Goal: Information Seeking & Learning: Find specific page/section

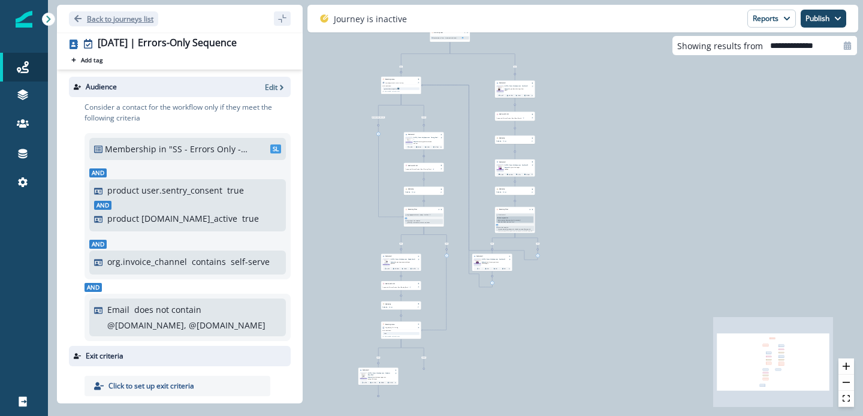
click at [100, 23] on p "Back to journeys list" at bounding box center [120, 19] width 67 height 10
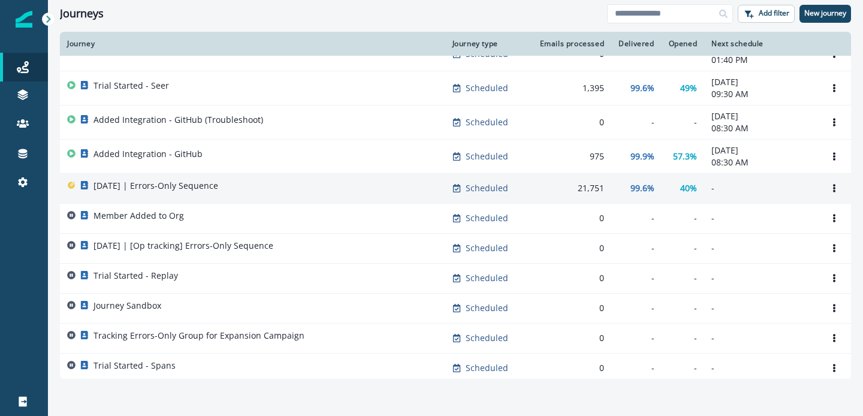
scroll to position [1, 0]
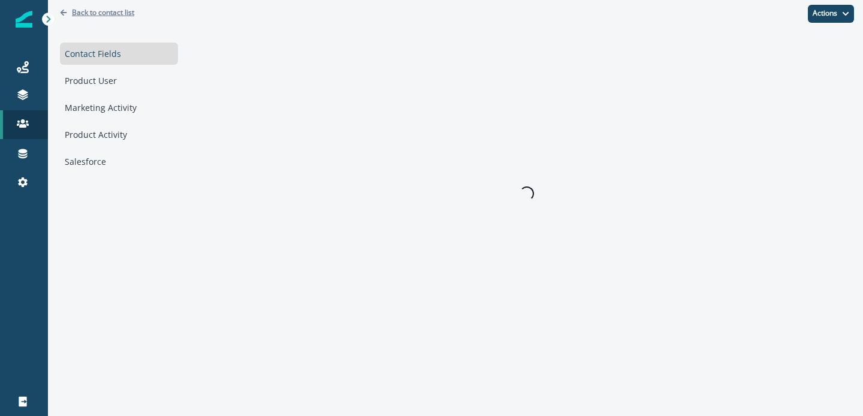
click at [109, 9] on p "Back to contact list" at bounding box center [103, 12] width 62 height 10
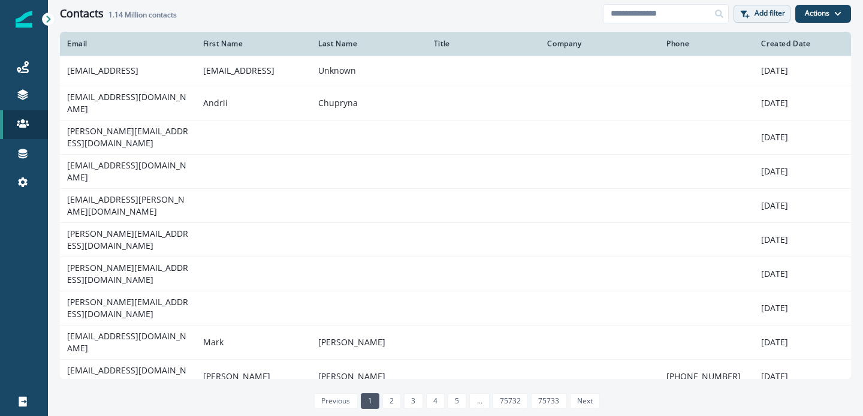
click at [772, 14] on p "Add filter" at bounding box center [770, 13] width 31 height 8
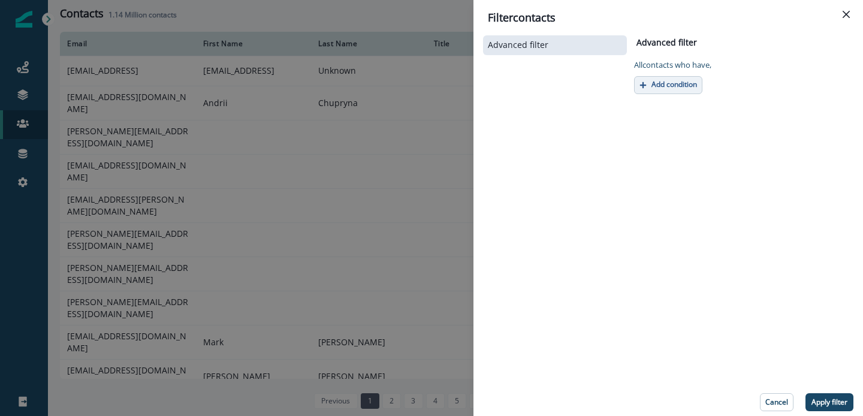
click at [671, 83] on p "Add condition" at bounding box center [675, 84] width 46 height 8
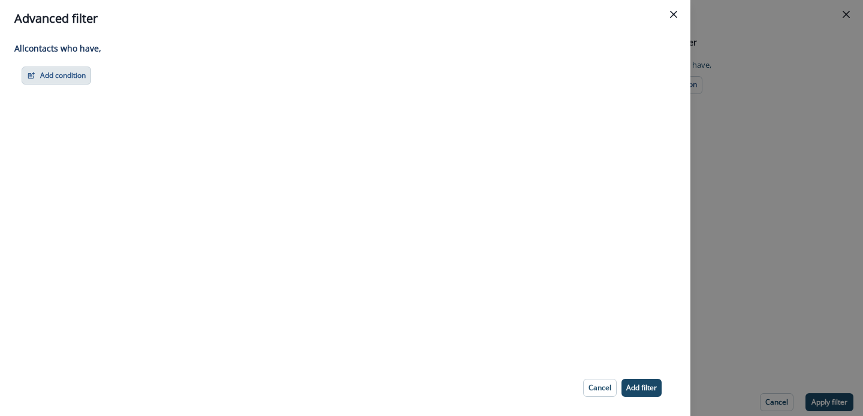
click at [75, 79] on button "Add condition" at bounding box center [57, 76] width 70 height 18
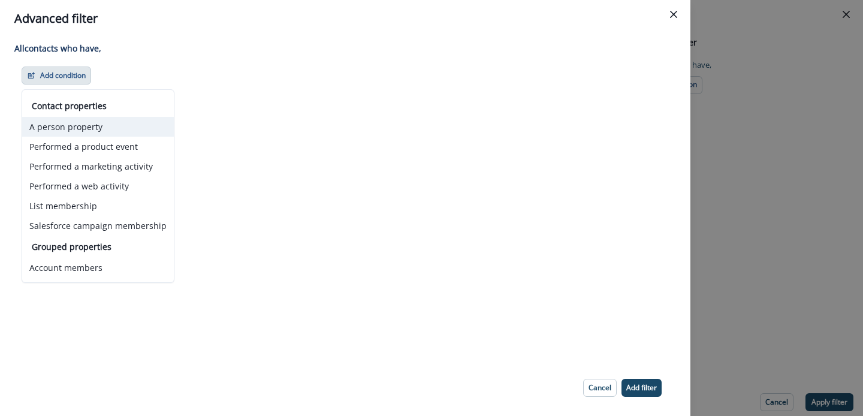
click at [106, 131] on button "A person property" at bounding box center [98, 127] width 152 height 20
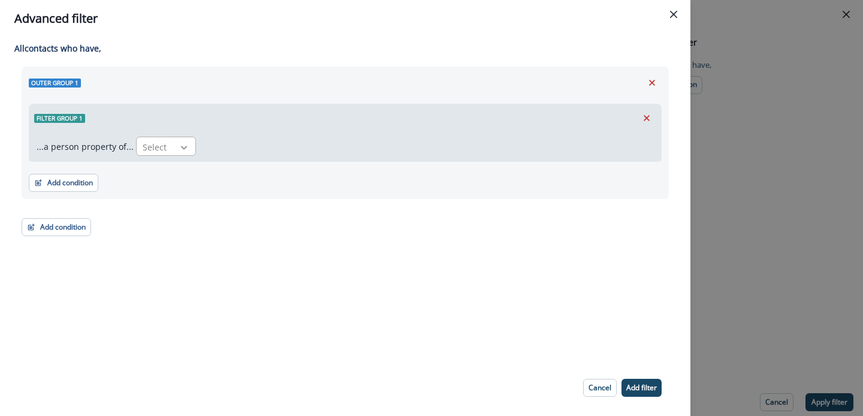
click at [175, 148] on div at bounding box center [184, 148] width 20 height 12
type input "*"
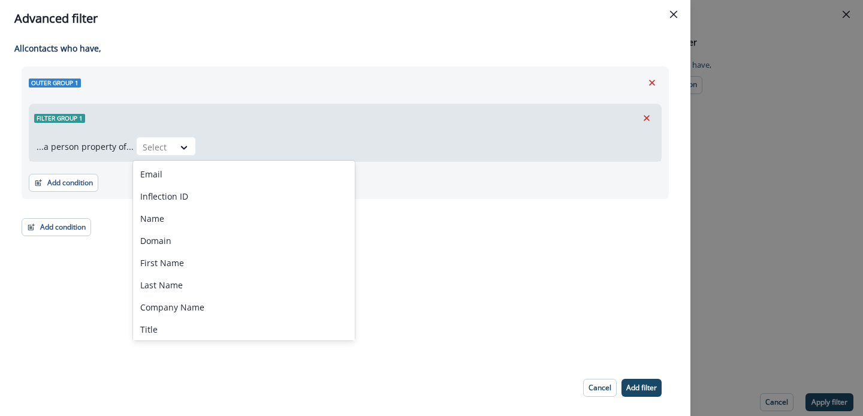
type input "*"
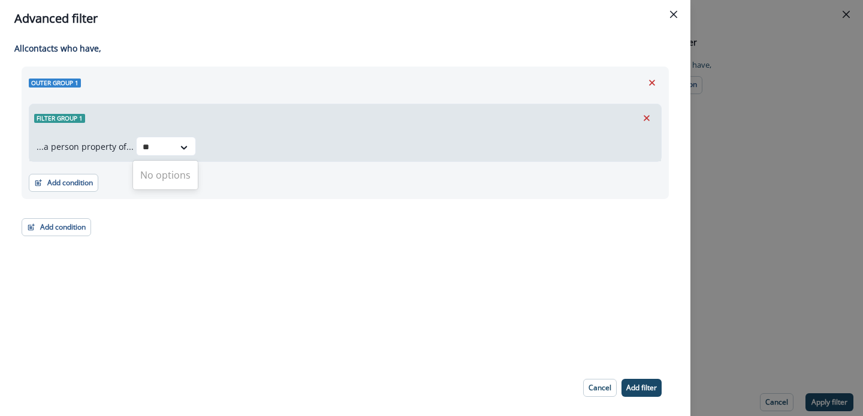
type input "*"
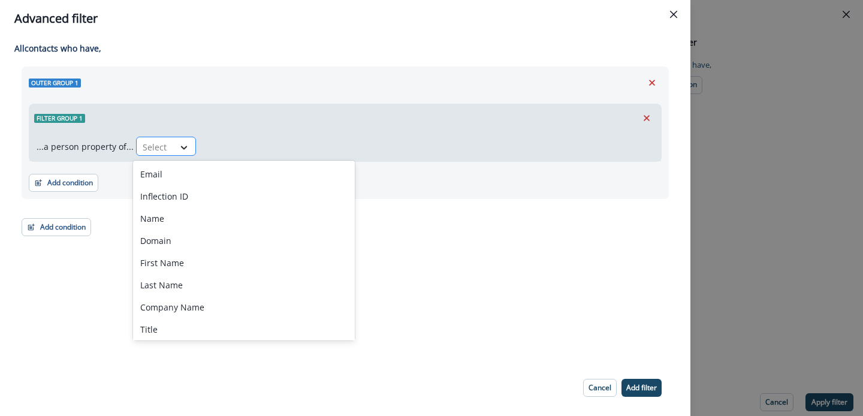
click at [179, 150] on icon at bounding box center [184, 148] width 11 height 12
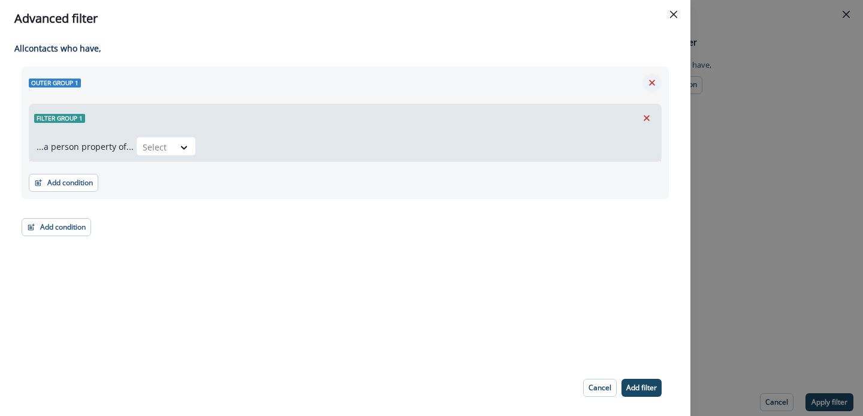
click at [654, 75] on button "Remove" at bounding box center [652, 83] width 19 height 18
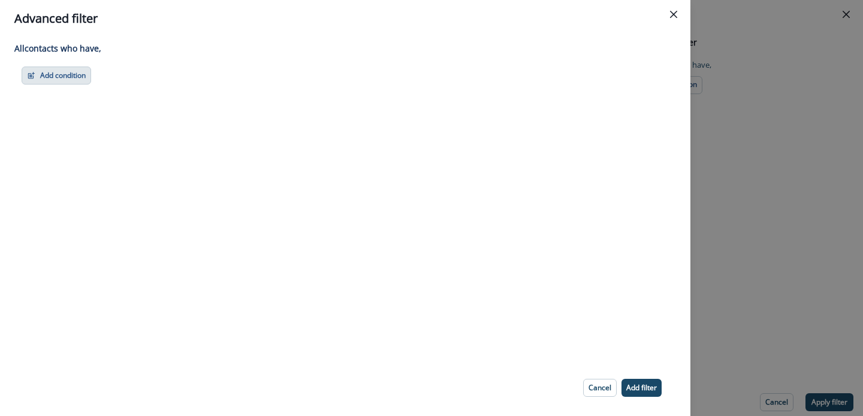
click at [67, 75] on button "Add condition" at bounding box center [57, 76] width 70 height 18
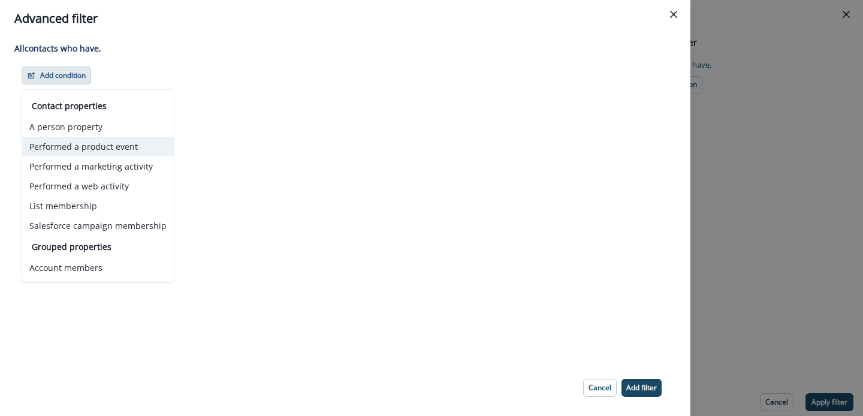
click at [117, 151] on button "Performed a product event" at bounding box center [98, 147] width 152 height 20
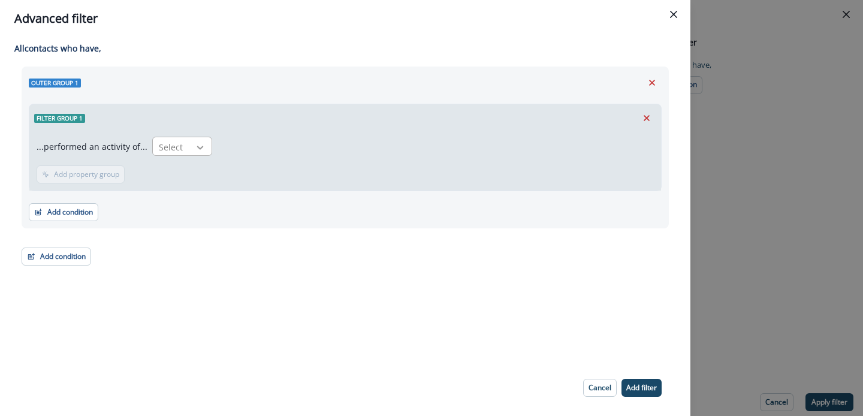
click at [200, 147] on icon at bounding box center [200, 148] width 11 height 12
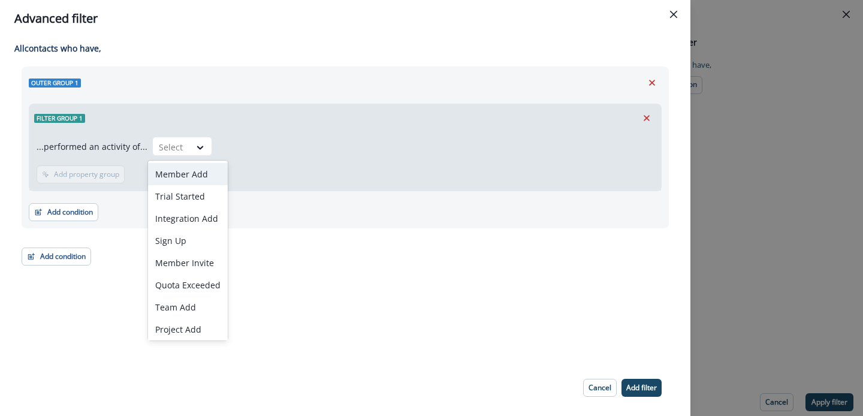
click at [203, 168] on div "Member Add" at bounding box center [188, 174] width 80 height 22
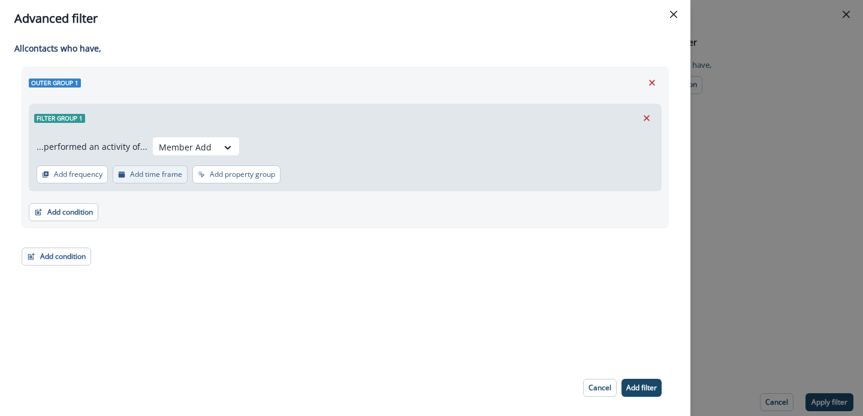
click at [125, 174] on icon "button" at bounding box center [121, 174] width 7 height 7
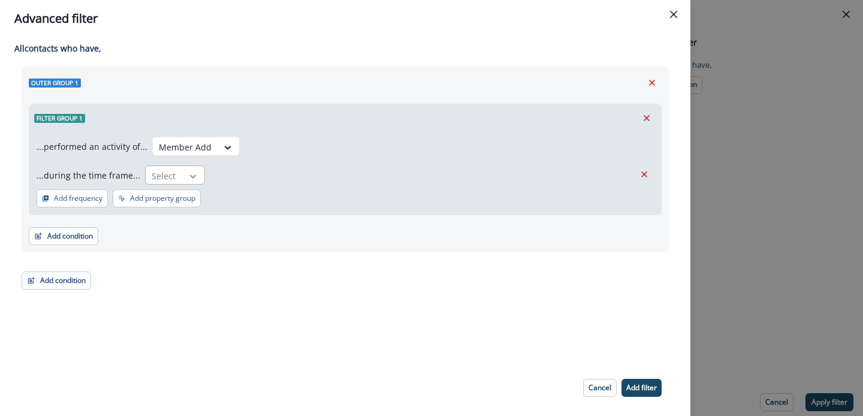
click at [189, 173] on icon at bounding box center [193, 176] width 11 height 12
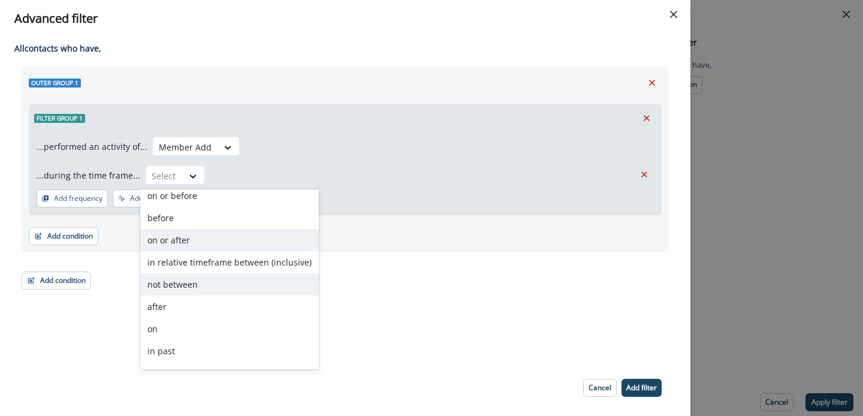
scroll to position [47, 0]
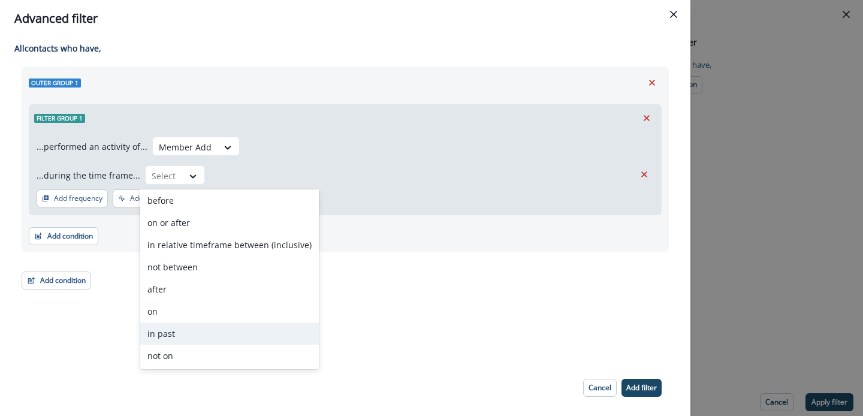
click at [170, 326] on div "in past" at bounding box center [229, 334] width 179 height 22
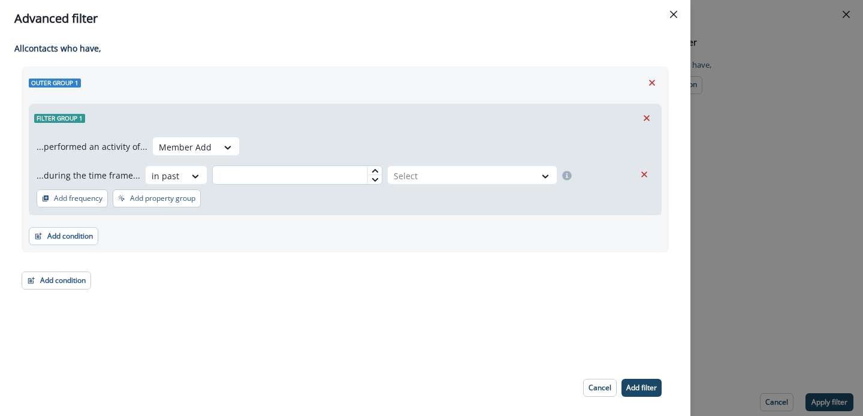
click at [282, 181] on input "text" at bounding box center [297, 174] width 170 height 19
type input "*"
click at [458, 179] on div at bounding box center [462, 175] width 136 height 15
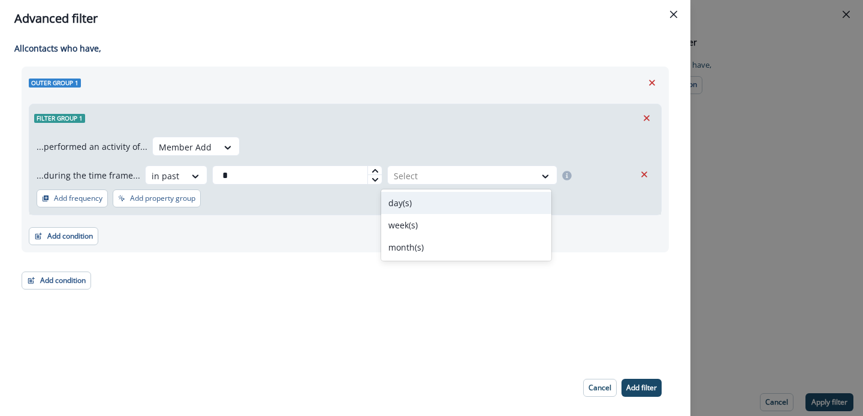
click at [437, 205] on div "day(s)" at bounding box center [466, 203] width 170 height 22
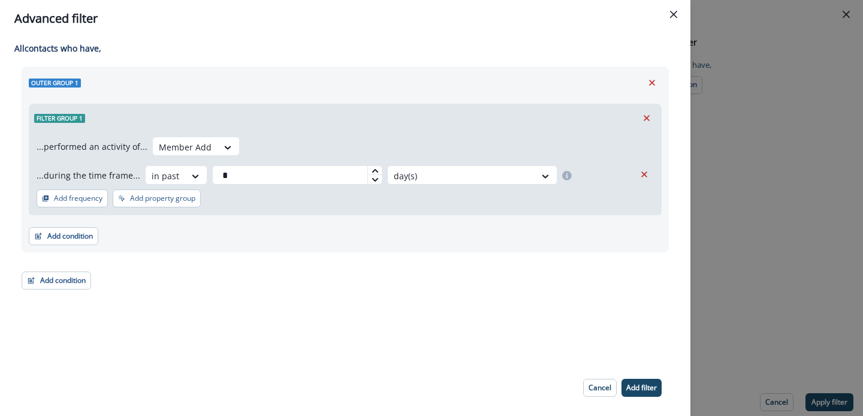
click at [461, 206] on div "...performed an activity of... Member Add ...during the time frame... in past *…" at bounding box center [345, 173] width 632 height 83
click at [633, 384] on p "Add filter" at bounding box center [642, 388] width 31 height 8
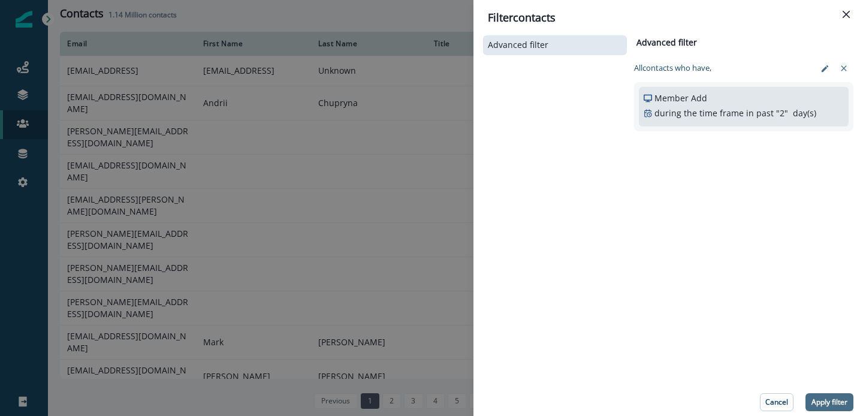
click at [824, 393] on button "Apply filter" at bounding box center [830, 402] width 48 height 18
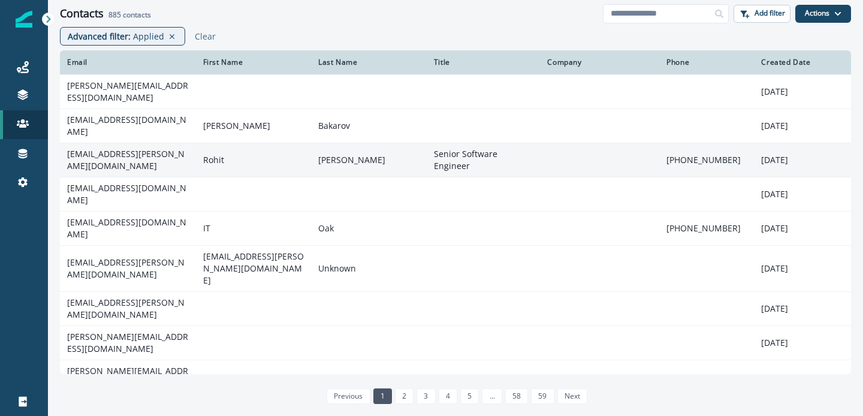
click at [148, 152] on td "[EMAIL_ADDRESS][PERSON_NAME][DOMAIN_NAME]" at bounding box center [128, 160] width 136 height 34
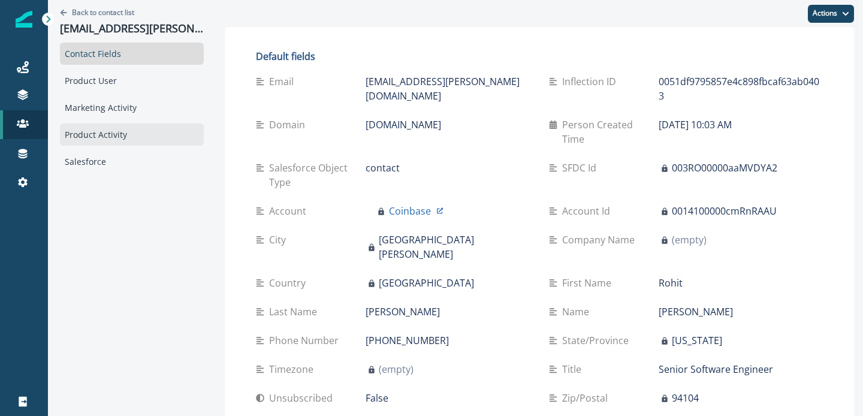
click at [114, 128] on div "Product Activity" at bounding box center [132, 135] width 144 height 22
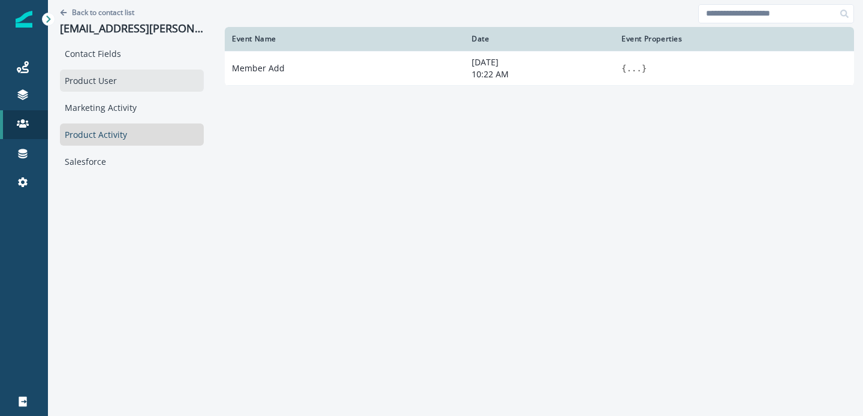
click at [121, 83] on div "Product User" at bounding box center [132, 81] width 144 height 22
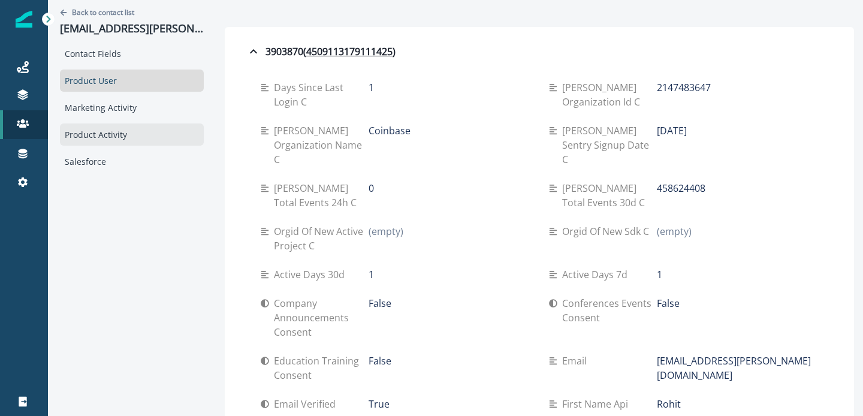
click at [110, 134] on div "Product Activity" at bounding box center [132, 135] width 144 height 22
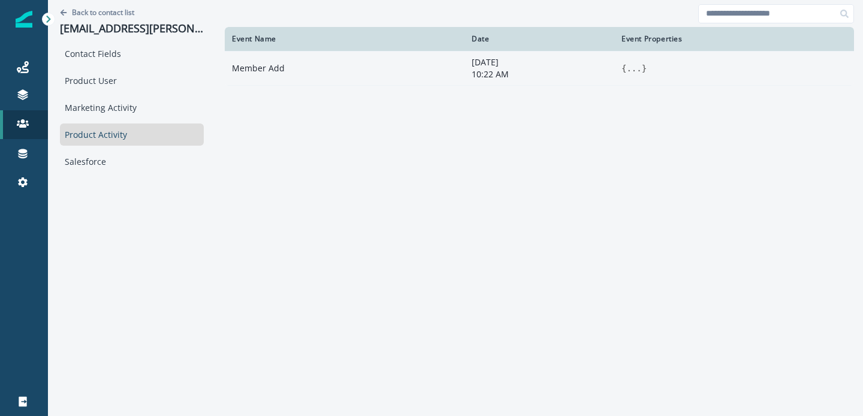
click at [639, 70] on button "..." at bounding box center [634, 68] width 15 height 12
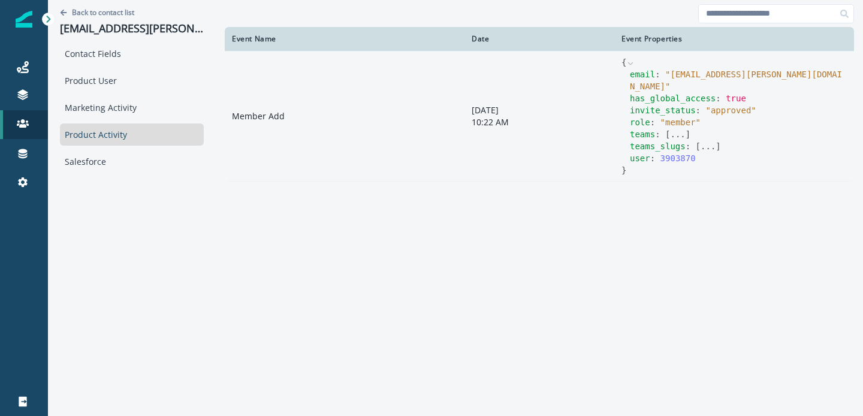
click at [675, 128] on button "..." at bounding box center [677, 134] width 15 height 12
click at [710, 152] on button "..." at bounding box center [708, 158] width 15 height 12
click at [710, 152] on div "teams_slugs : [ ]" at bounding box center [738, 164] width 217 height 24
click at [720, 134] on div "teams : [ ]" at bounding box center [738, 140] width 217 height 24
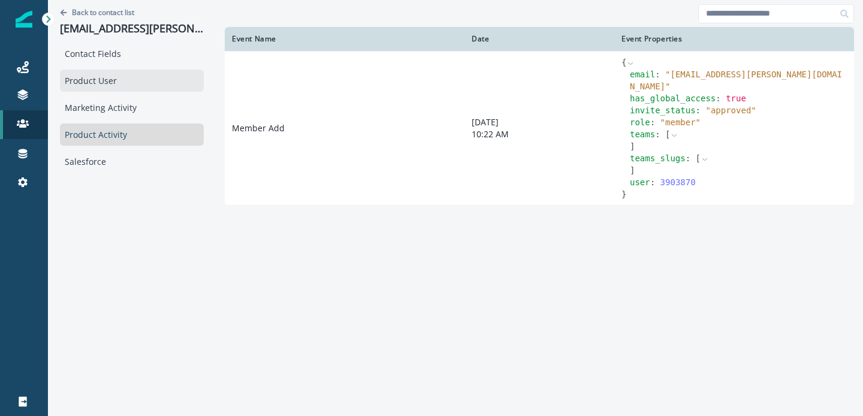
click at [113, 86] on div "Product User" at bounding box center [132, 81] width 144 height 22
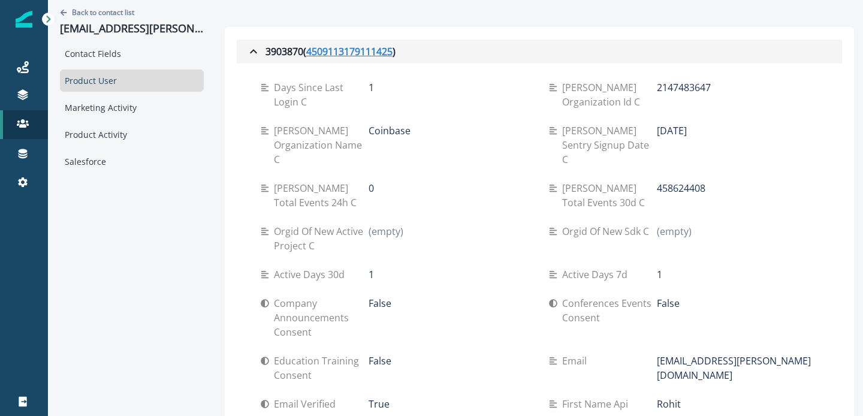
click at [354, 52] on u "4509113179111425" at bounding box center [349, 51] width 86 height 14
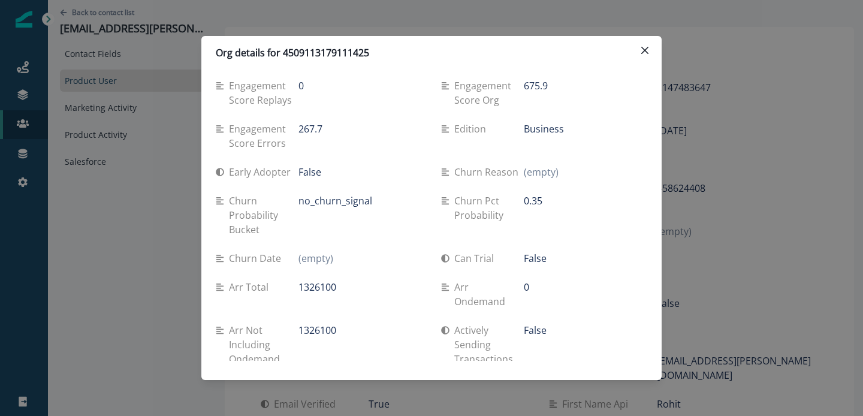
scroll to position [2030, 0]
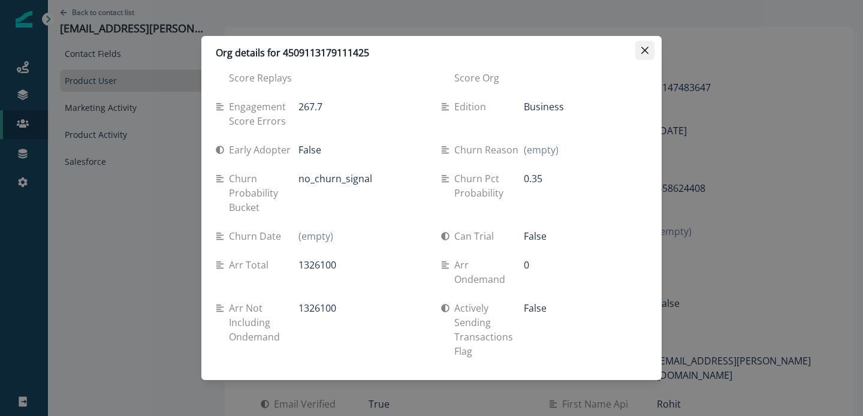
click at [646, 52] on icon "Close" at bounding box center [645, 50] width 7 height 7
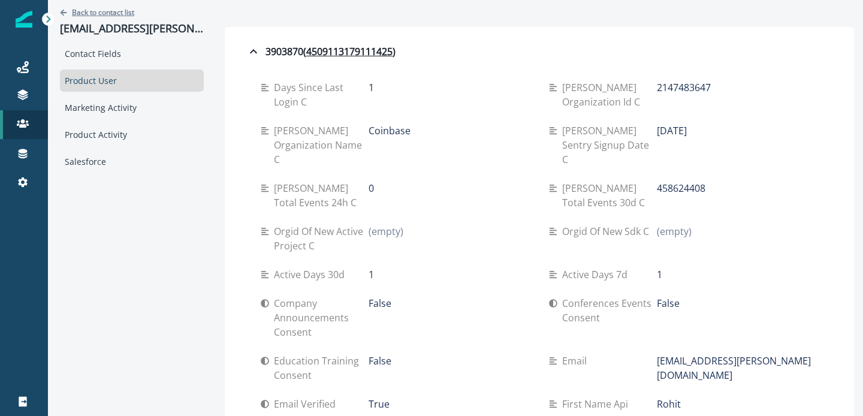
click at [110, 15] on p "Back to contact list" at bounding box center [103, 12] width 62 height 10
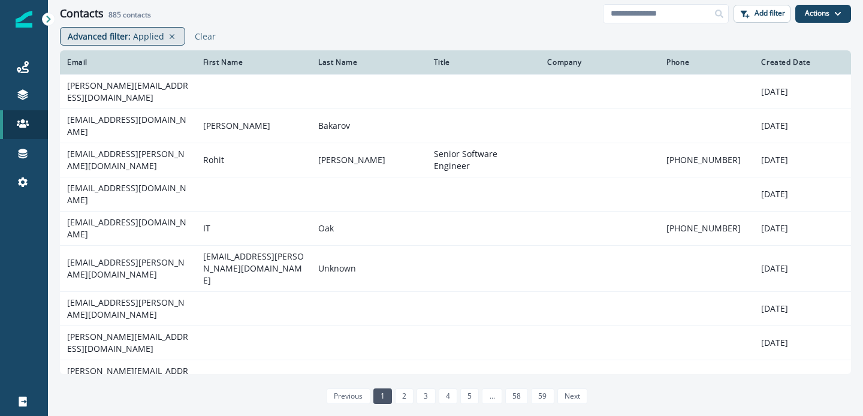
click at [125, 34] on p "Advanced filter :" at bounding box center [99, 36] width 63 height 13
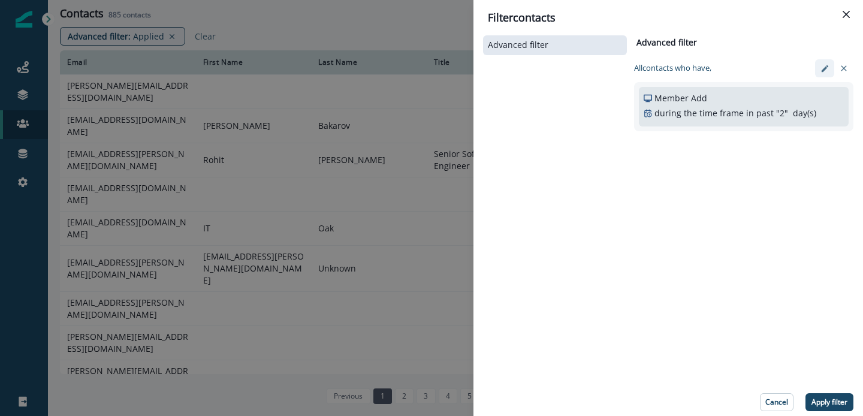
click at [826, 68] on icon "edit-filter" at bounding box center [825, 68] width 9 height 9
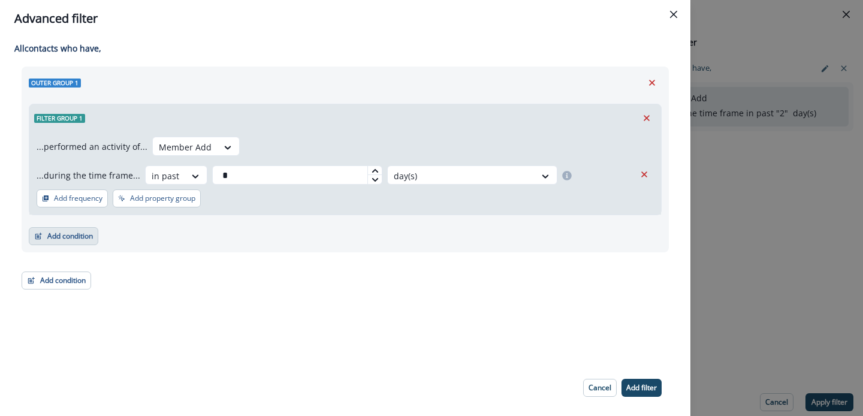
click at [77, 228] on button "Add condition" at bounding box center [64, 236] width 70 height 18
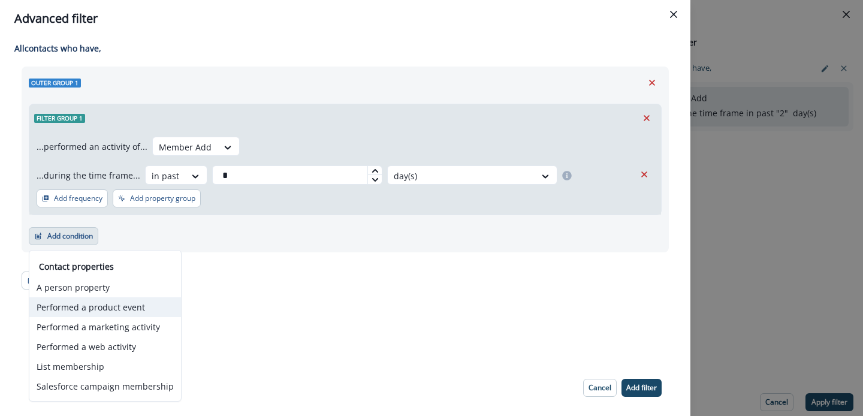
click at [113, 306] on button "Performed a product event" at bounding box center [105, 307] width 152 height 20
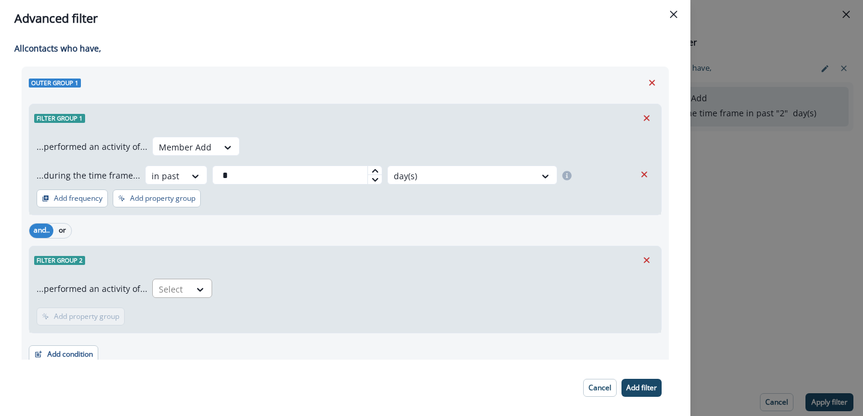
click at [179, 282] on div at bounding box center [171, 289] width 25 height 15
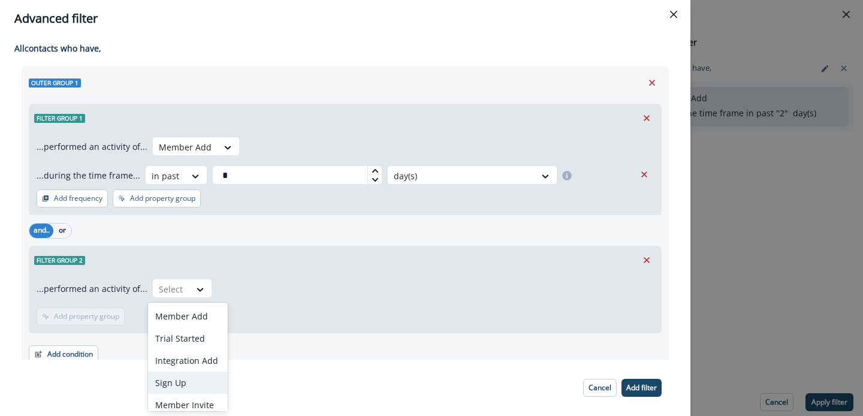
type input "*"
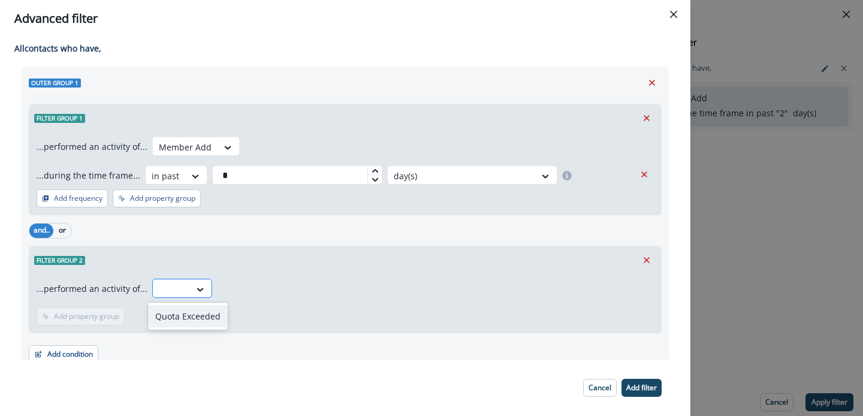
click at [179, 286] on div at bounding box center [171, 289] width 25 height 15
